Goal: Information Seeking & Learning: Check status

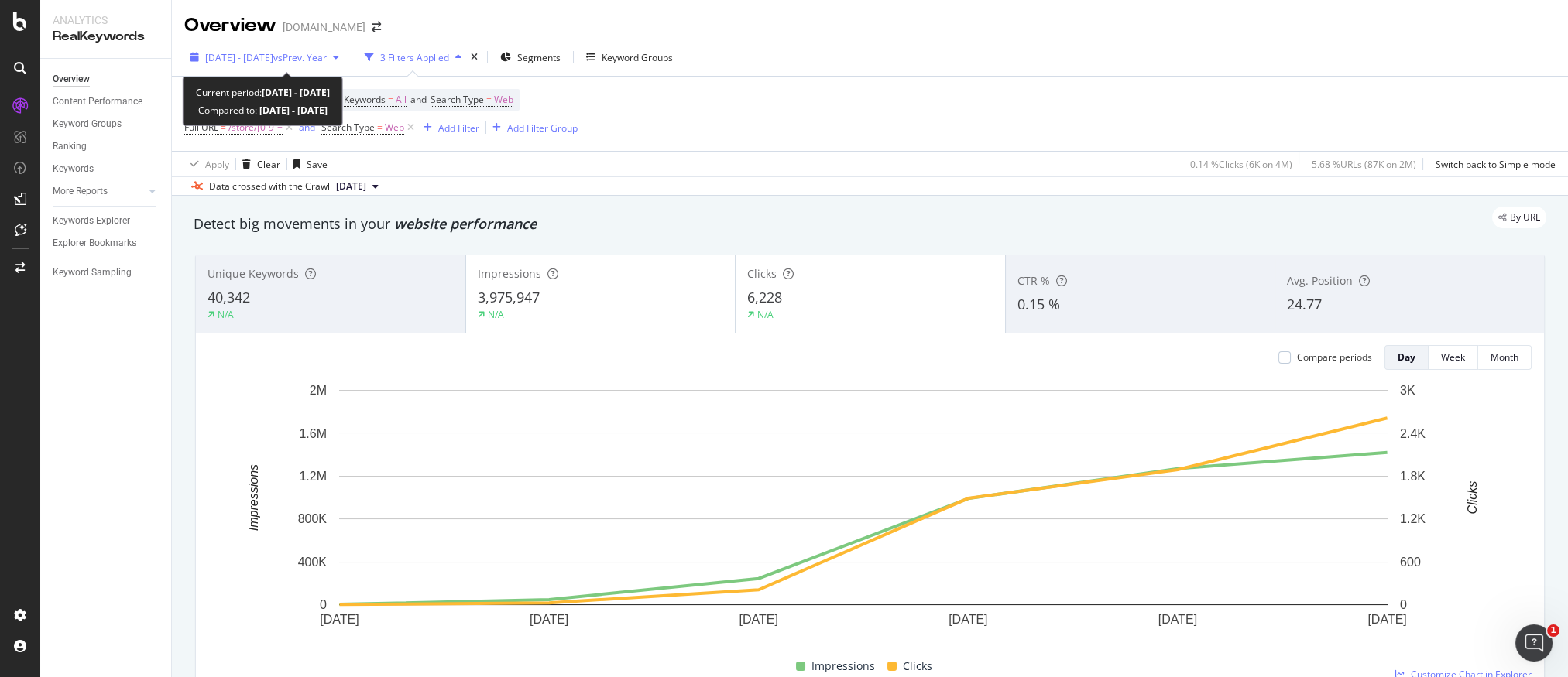
click at [322, 58] on span "vs Prev. Year" at bounding box center [300, 57] width 53 height 13
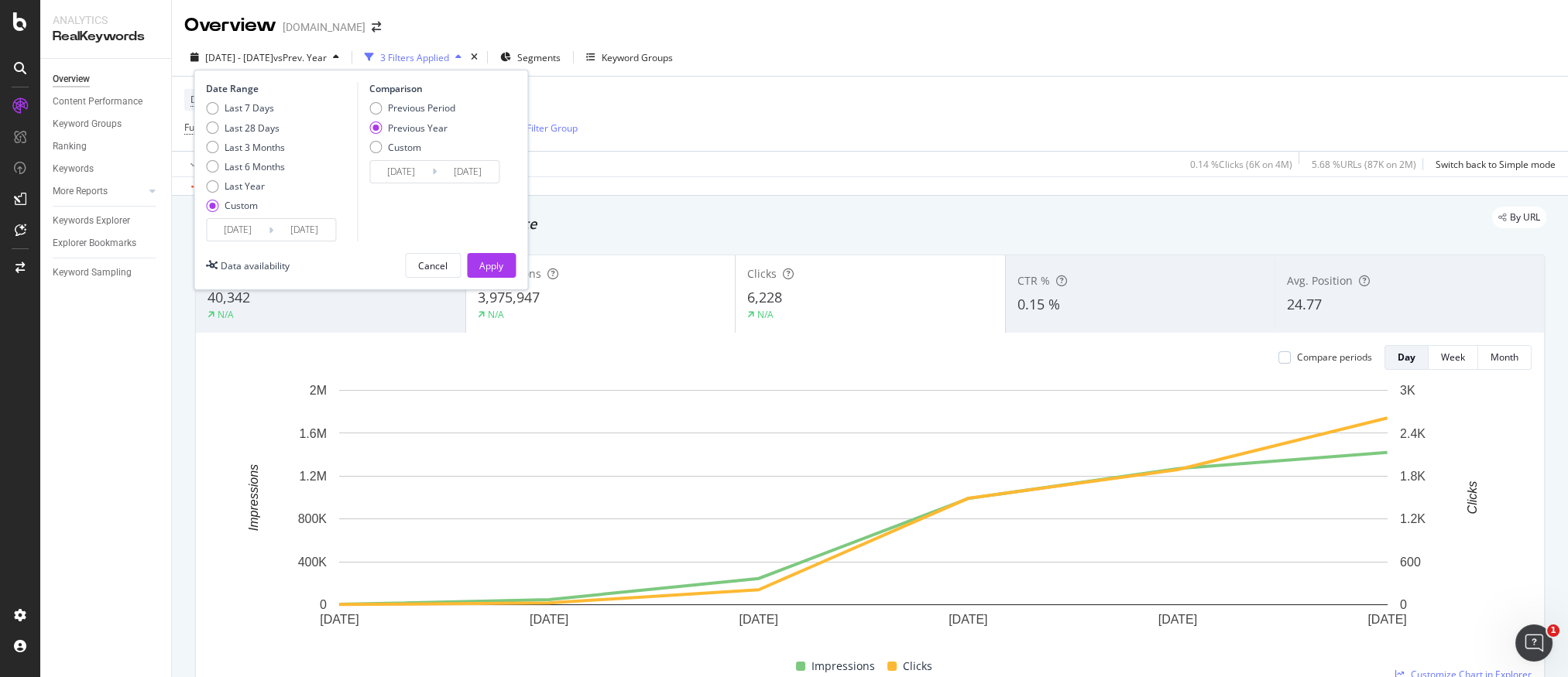
click at [241, 232] on input "[DATE]" at bounding box center [238, 230] width 62 height 22
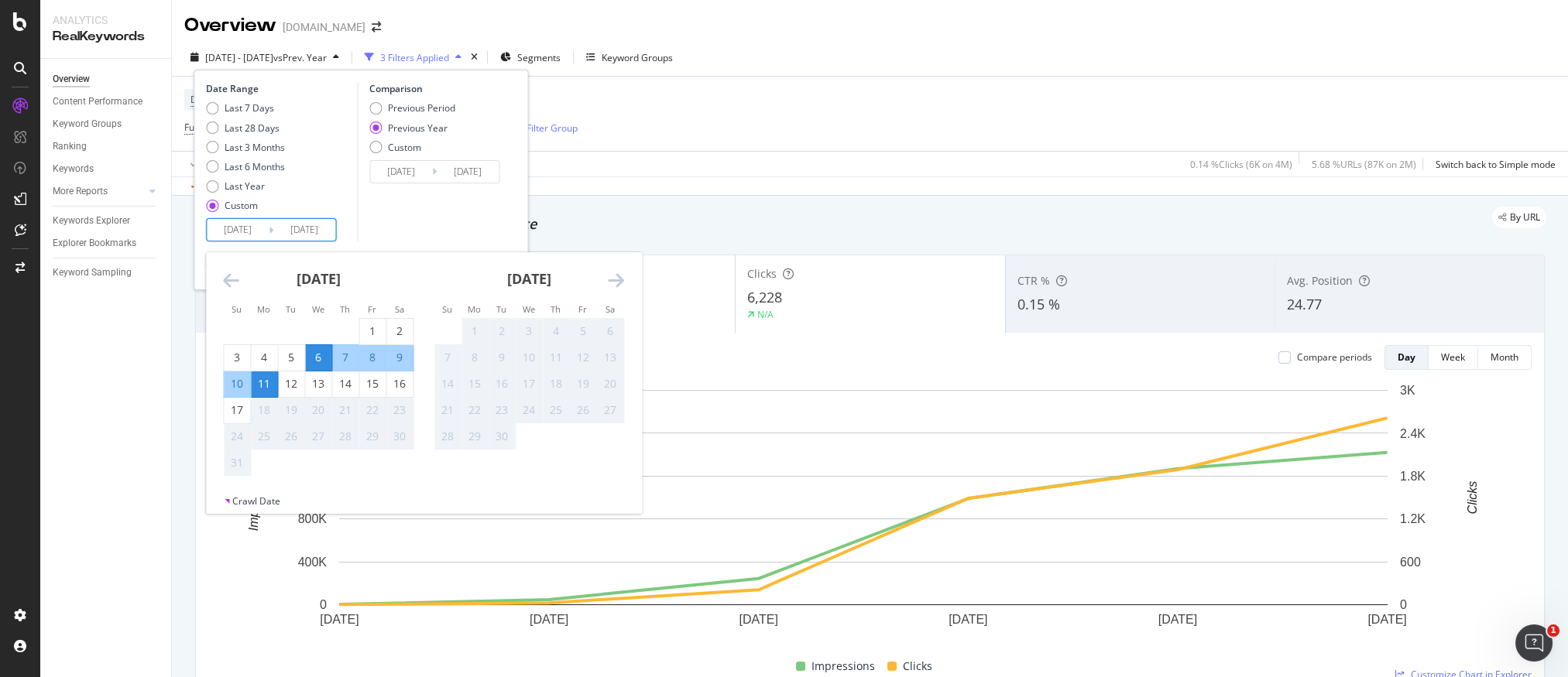
click at [298, 234] on input "[DATE]" at bounding box center [304, 230] width 62 height 22
click at [238, 238] on input "[DATE]" at bounding box center [238, 230] width 62 height 22
click at [302, 228] on input "[DATE]" at bounding box center [304, 230] width 62 height 22
click at [403, 386] on div "16" at bounding box center [400, 384] width 27 height 16
type input "[DATE]"
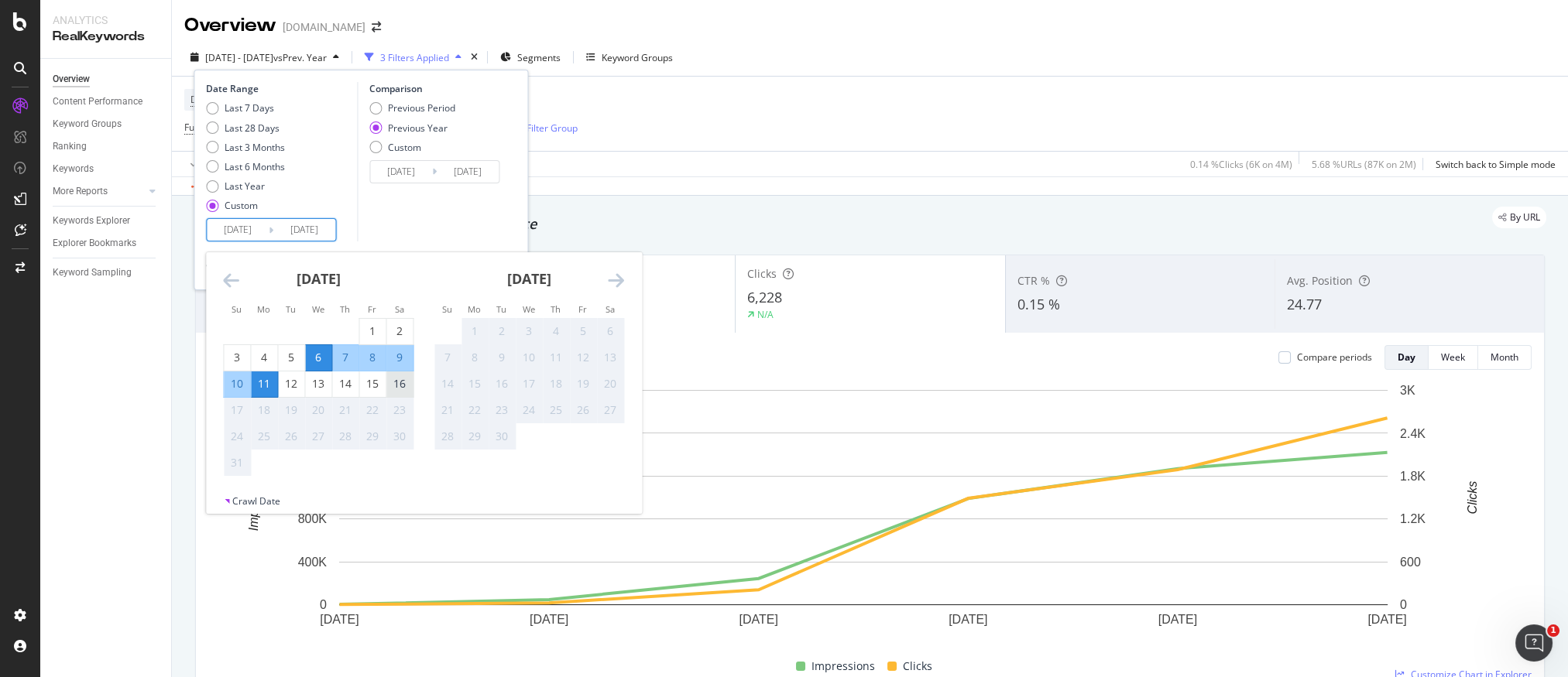
type input "[DATE]"
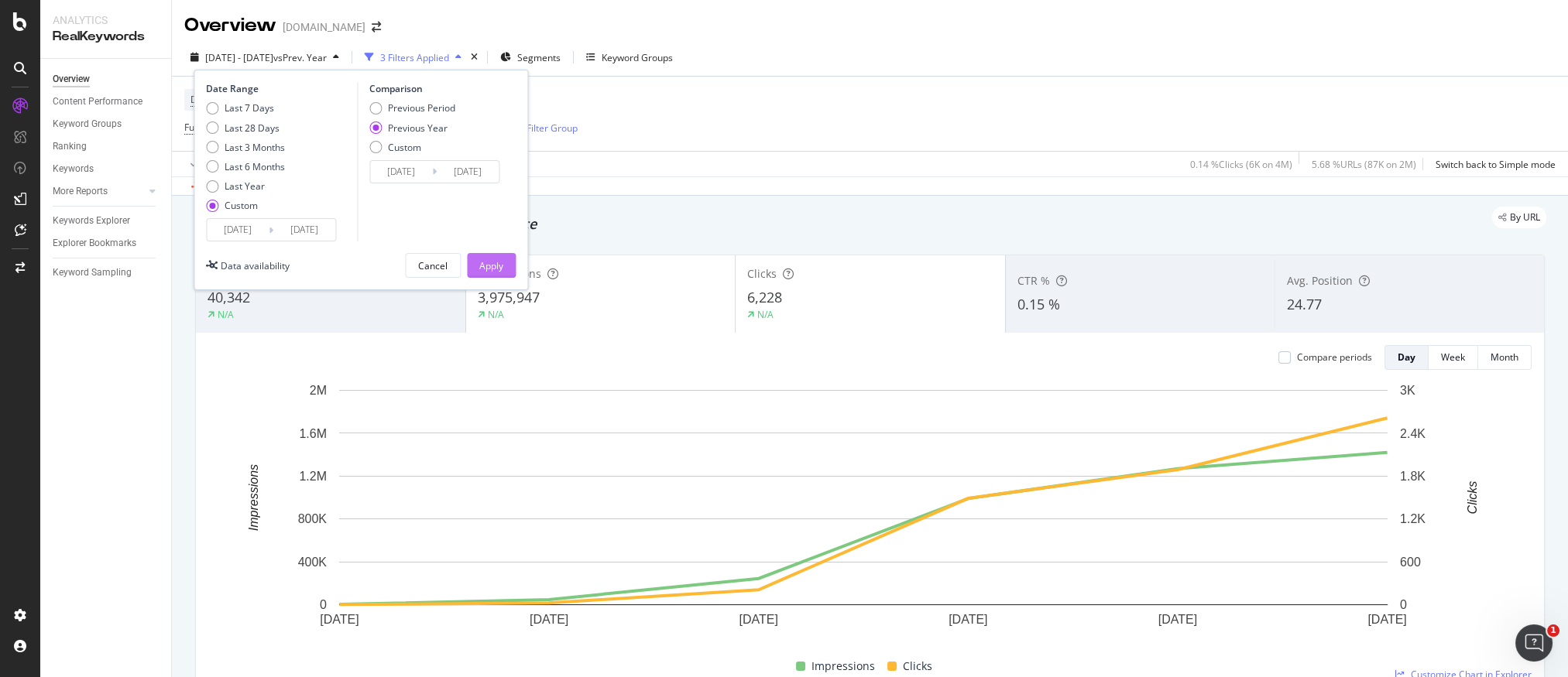
click at [487, 258] on div "Apply" at bounding box center [491, 266] width 24 height 23
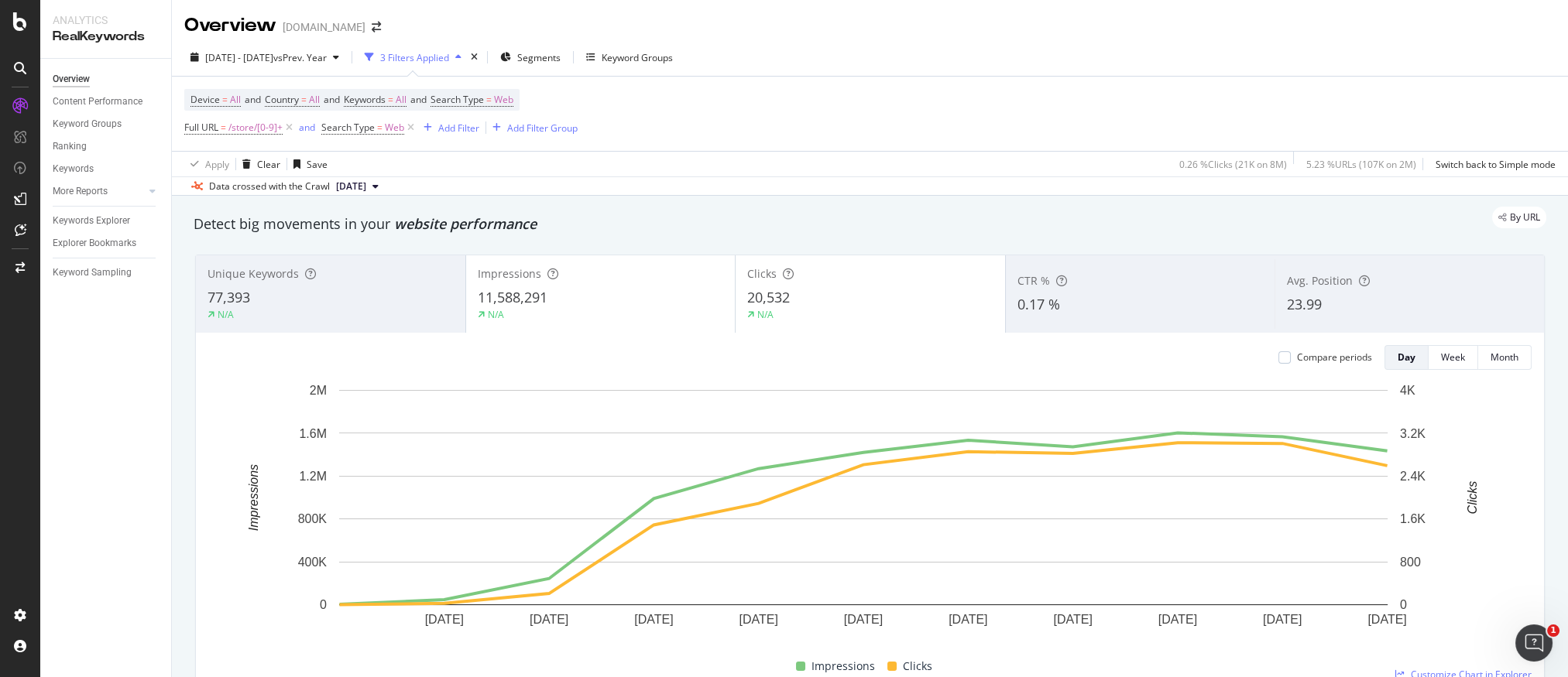
click at [1075, 99] on div "Device = All and Country = All and Keywords = All and Search Type = Web Full UR…" at bounding box center [870, 113] width 1371 height 74
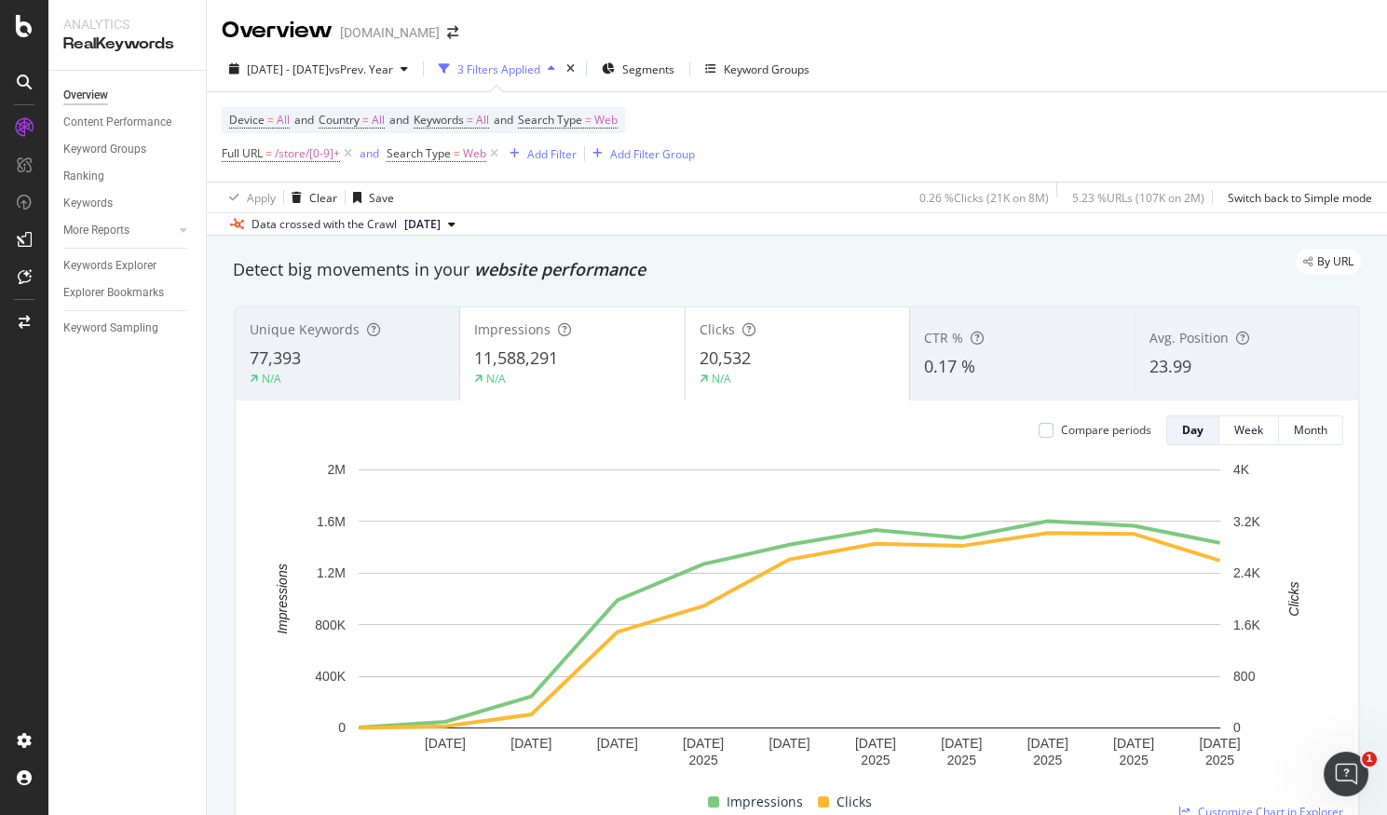
click at [727, 379] on div "N/A" at bounding box center [723, 379] width 47 height 17
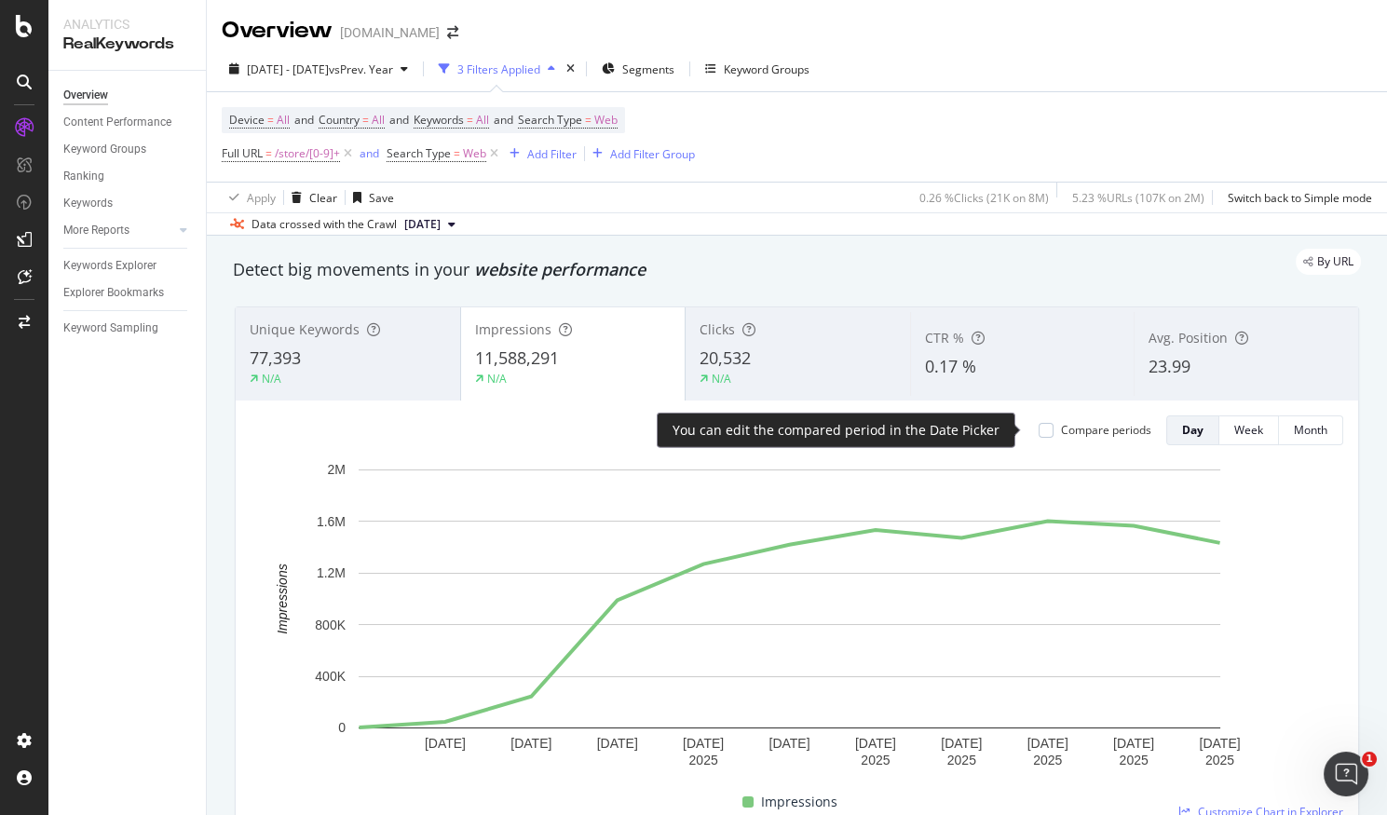
click at [1061, 436] on div "Compare periods" at bounding box center [1106, 430] width 90 height 16
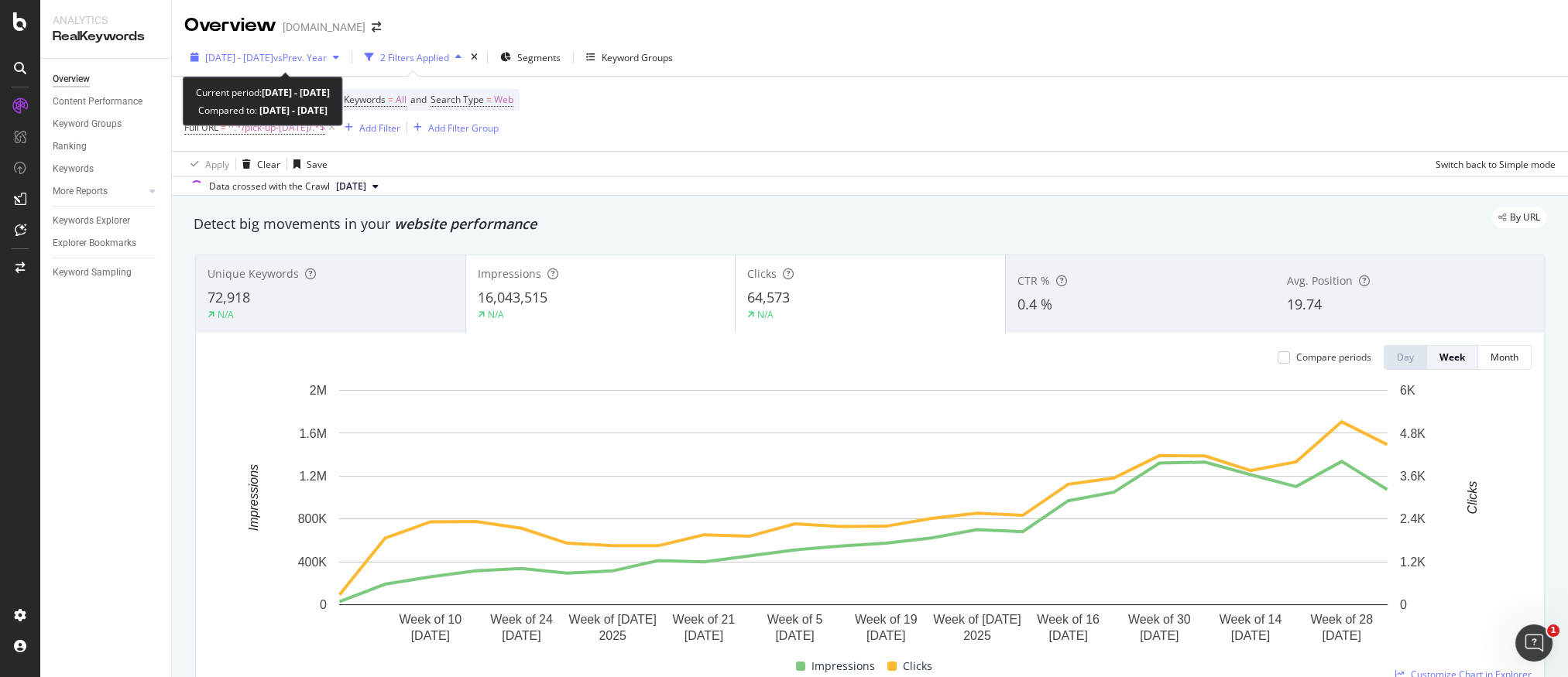
click at [312, 59] on span "vs Prev. Year" at bounding box center [300, 57] width 53 height 13
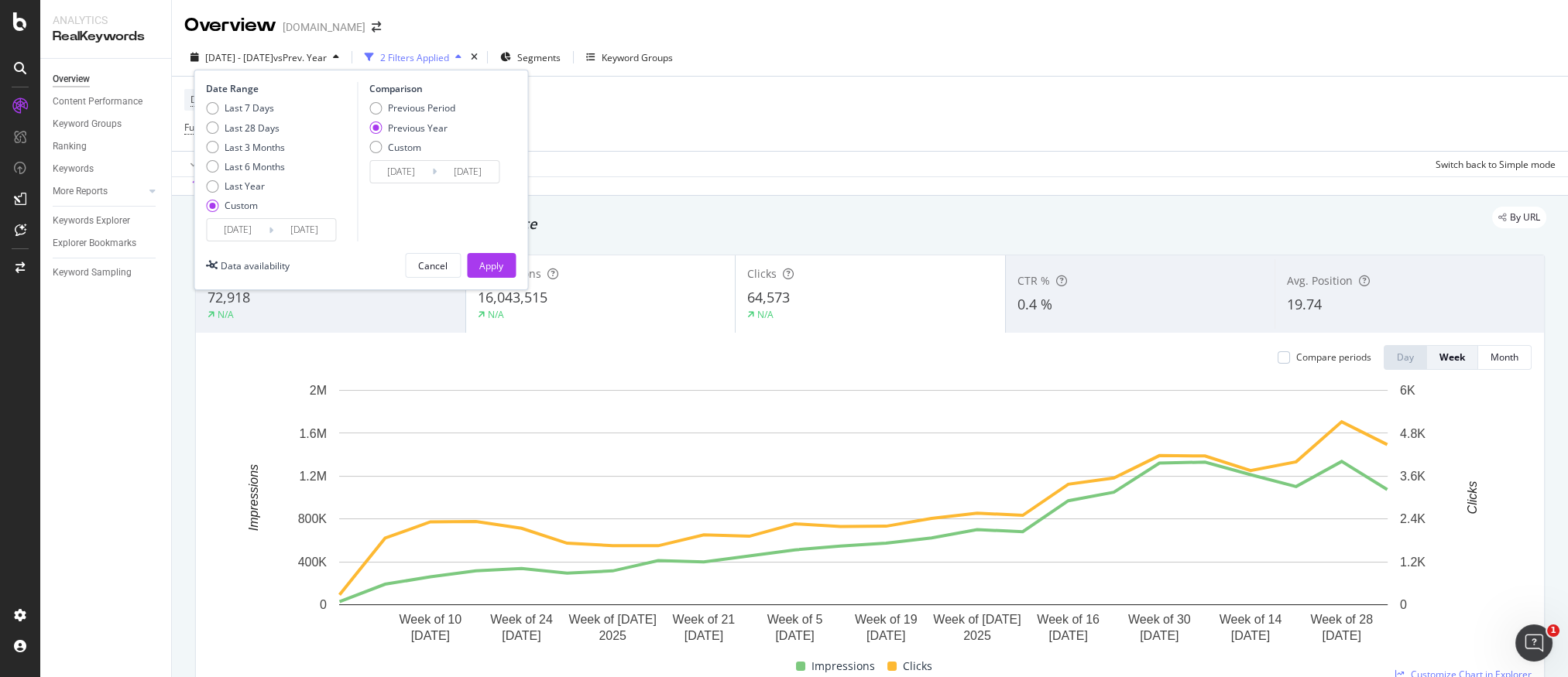
click at [301, 237] on input "2025/08/09" at bounding box center [304, 230] width 62 height 22
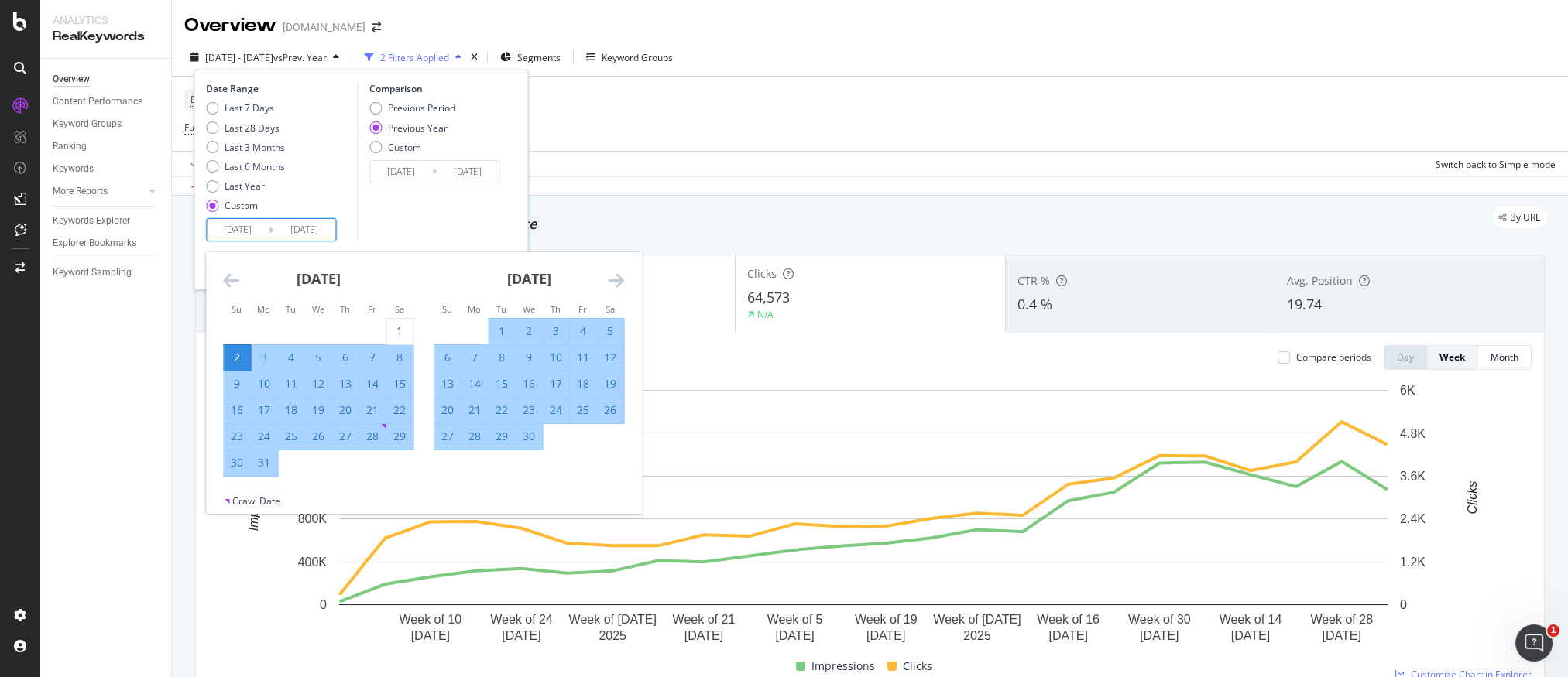
click at [231, 281] on icon "Move backward to switch to the previous month." at bounding box center [231, 280] width 17 height 18
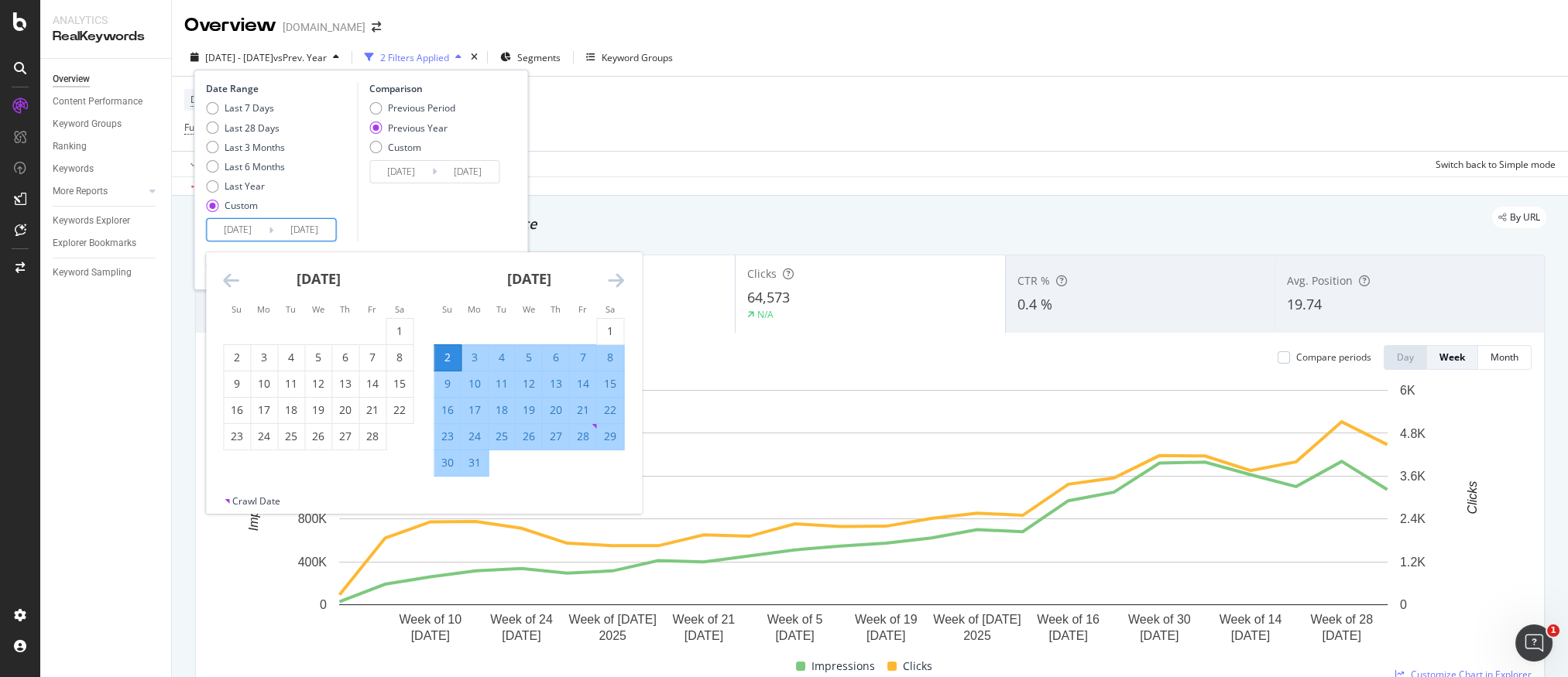
click at [445, 356] on div "2" at bounding box center [448, 357] width 27 height 16
type input "2025/03/02"
type input "2024/03/03"
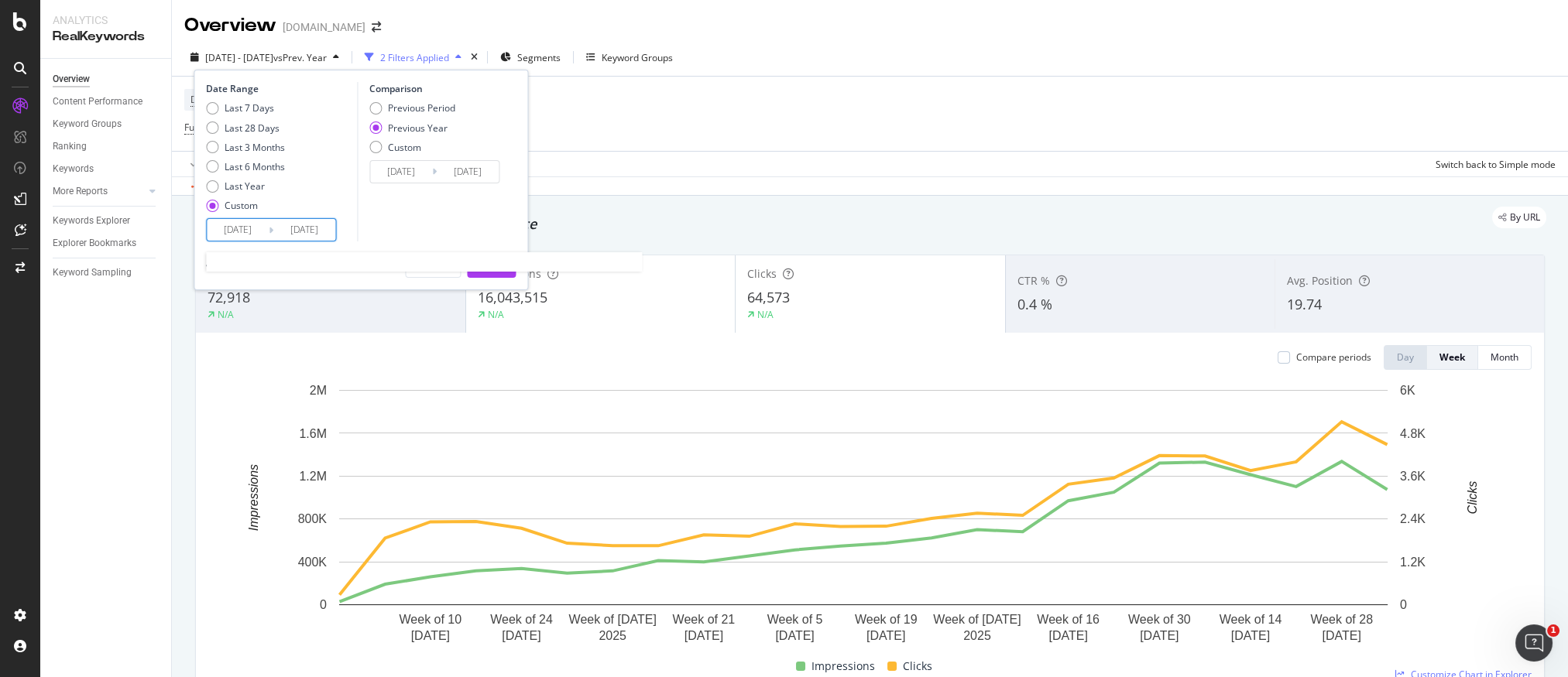
click at [312, 230] on input "2025/03/02" at bounding box center [304, 230] width 62 height 22
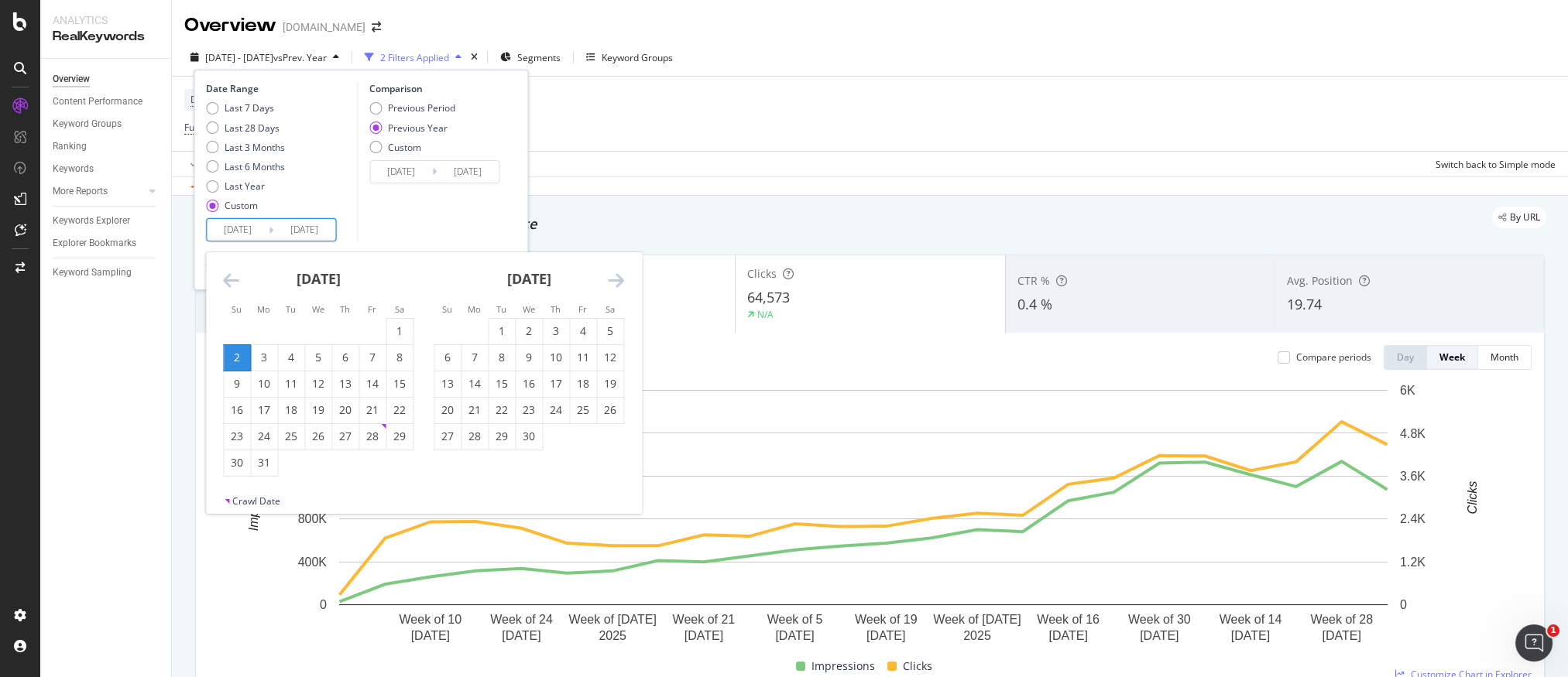
click at [619, 281] on icon "Move forward to switch to the next month." at bounding box center [616, 280] width 17 height 18
click at [607, 380] on div "16" at bounding box center [610, 384] width 27 height 16
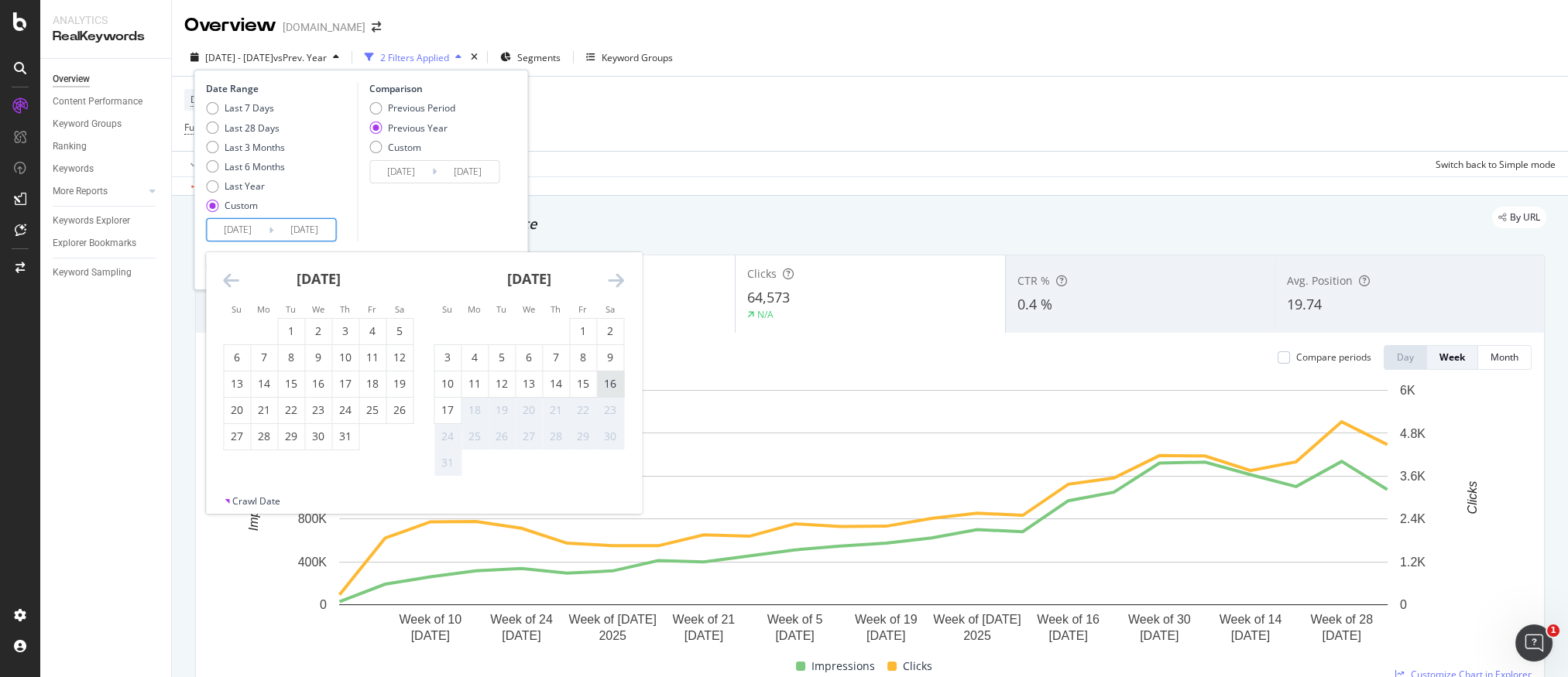
type input "[DATE]"
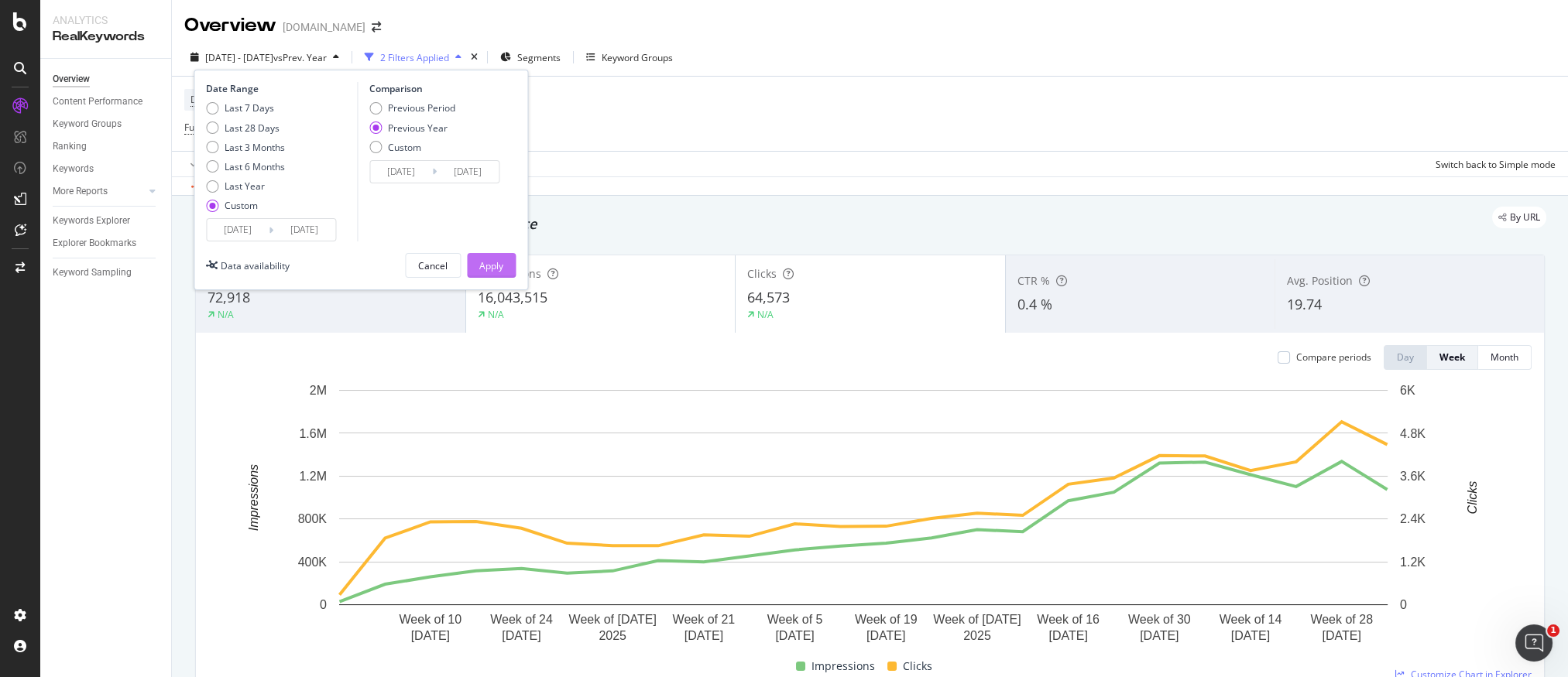
click at [495, 261] on div "Apply" at bounding box center [491, 266] width 24 height 13
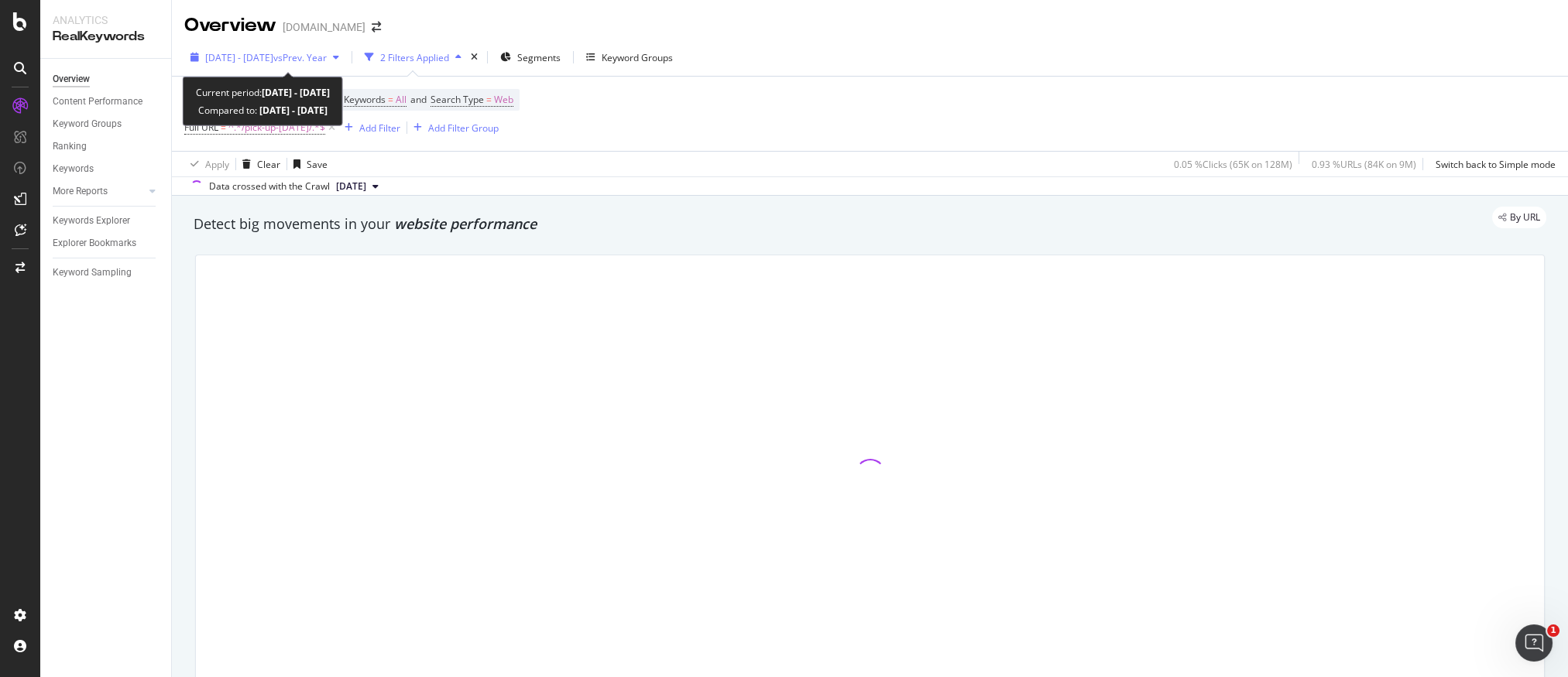
click at [273, 52] on span "2025 Mar. 2nd - Aug. 16th" at bounding box center [239, 57] width 68 height 13
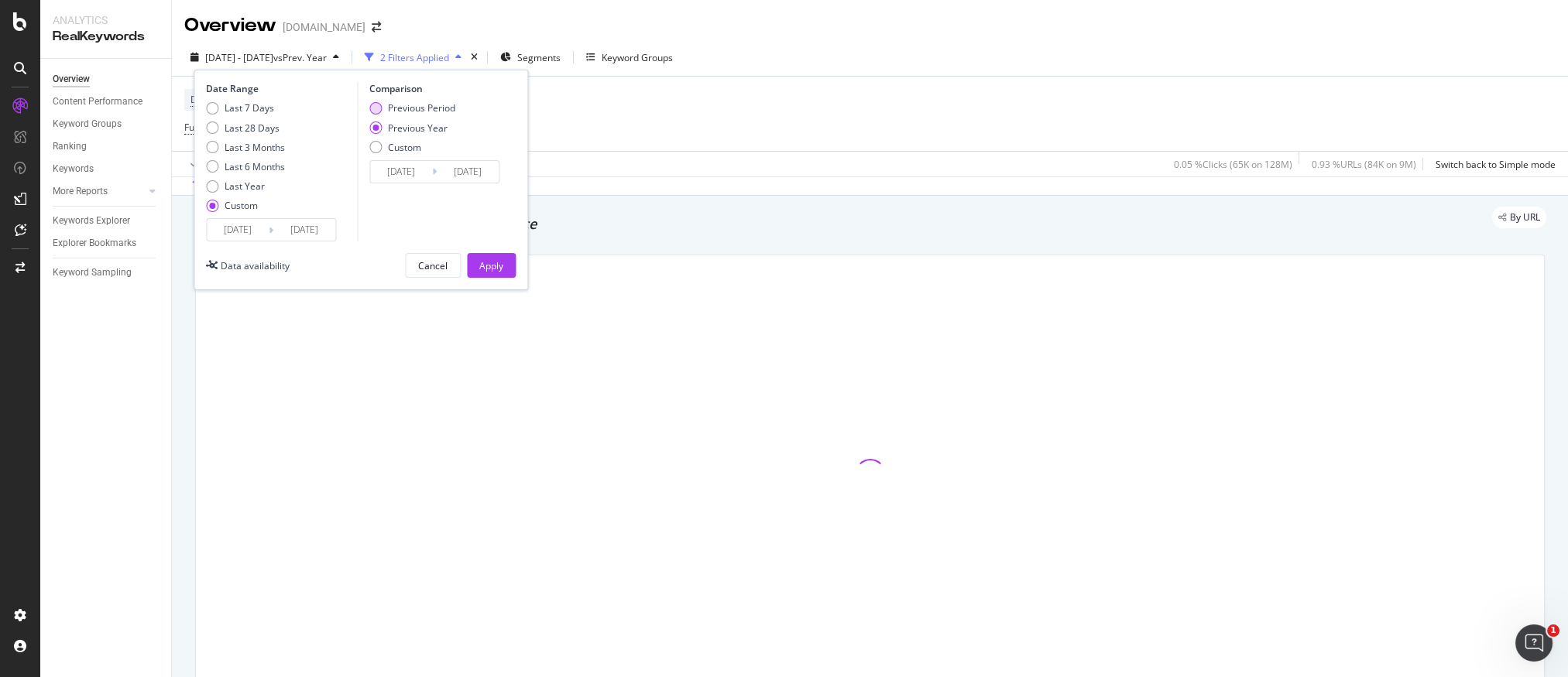
click at [408, 109] on div "Previous Period" at bounding box center [421, 108] width 67 height 13
type input "2024/09/14"
type input "2025/03/01"
click at [487, 263] on div "Apply" at bounding box center [491, 266] width 24 height 13
